Goal: Transaction & Acquisition: Subscribe to service/newsletter

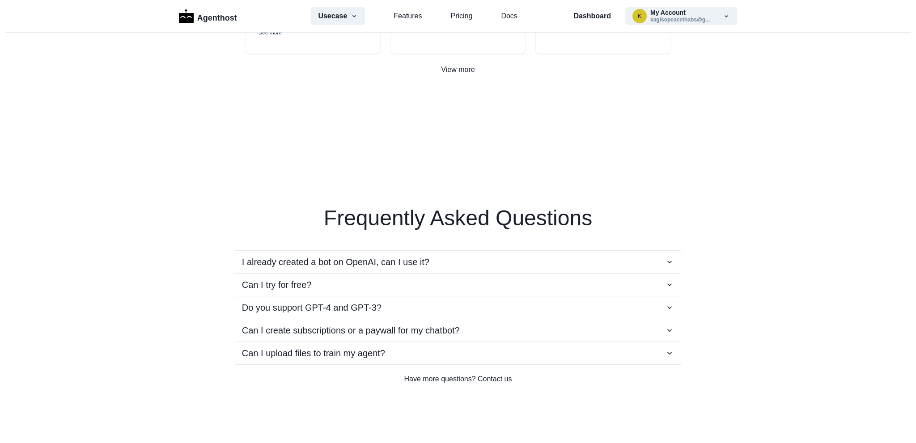
scroll to position [675, 0]
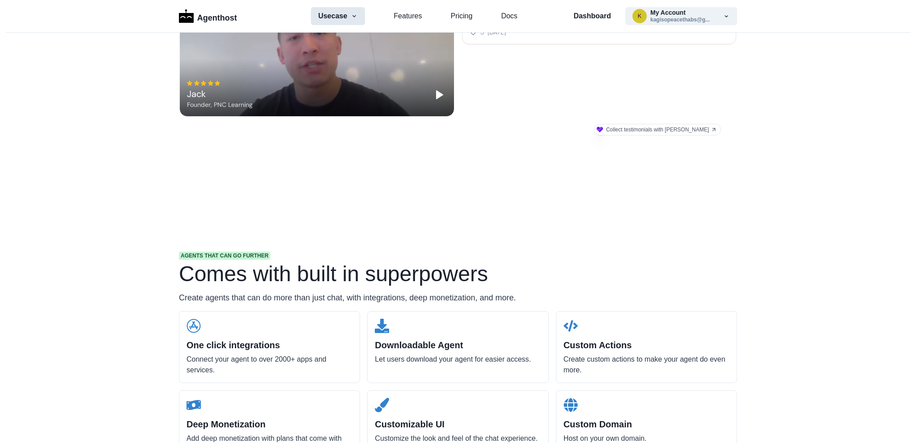
click at [347, 17] on button "Usecase" at bounding box center [338, 16] width 54 height 18
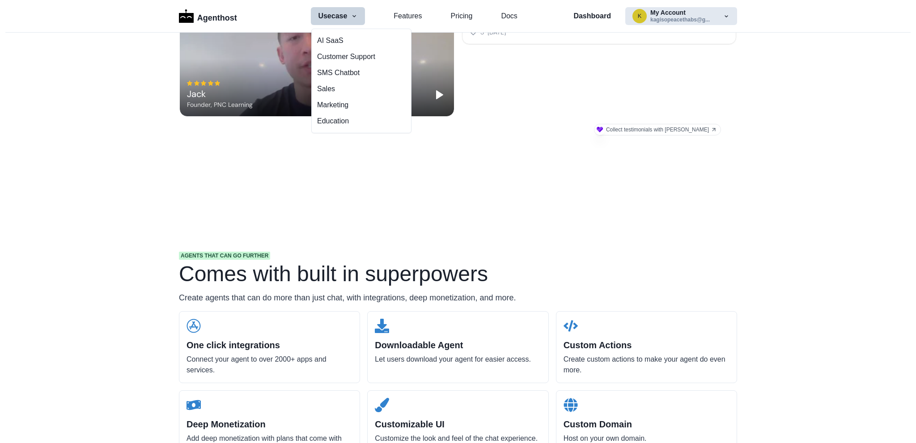
click at [723, 16] on icon "button" at bounding box center [726, 16] width 7 height 7
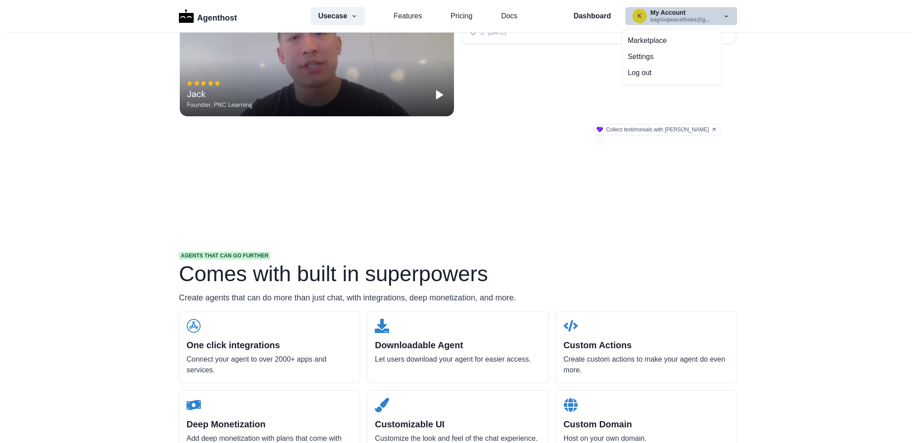
click at [250, 400] on div "Deep Monetization Add deep monetization with plans that come with messaging lim…" at bounding box center [269, 427] width 181 height 72
click at [212, 416] on div "Deep Monetization Add deep monetization with plans that come with messaging lim…" at bounding box center [269, 427] width 181 height 72
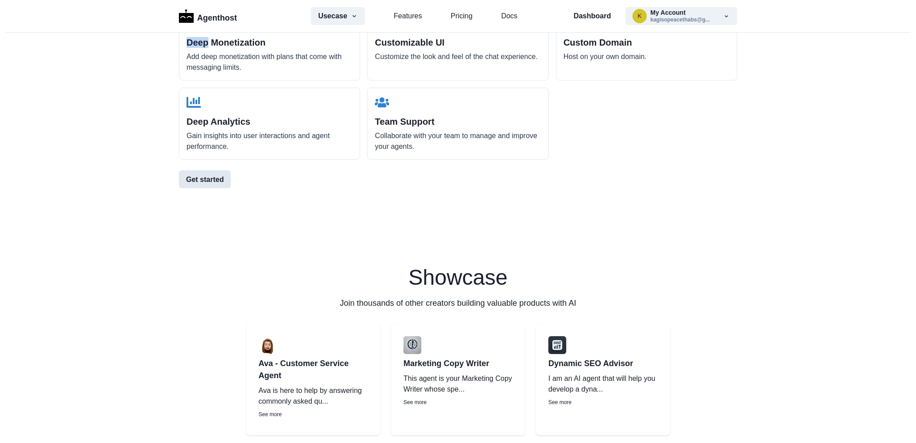
click at [217, 176] on button "Get started" at bounding box center [205, 179] width 52 height 18
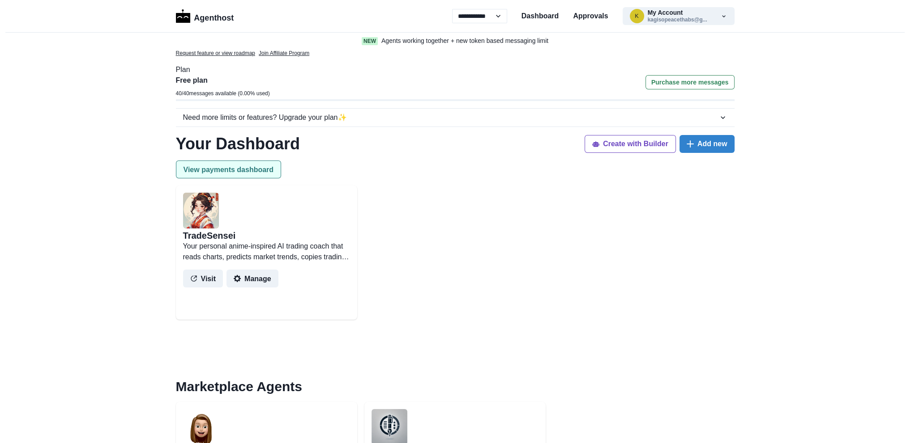
click at [242, 166] on button "View payments dashboard" at bounding box center [229, 170] width 106 height 18
